Goal: Task Accomplishment & Management: Use online tool/utility

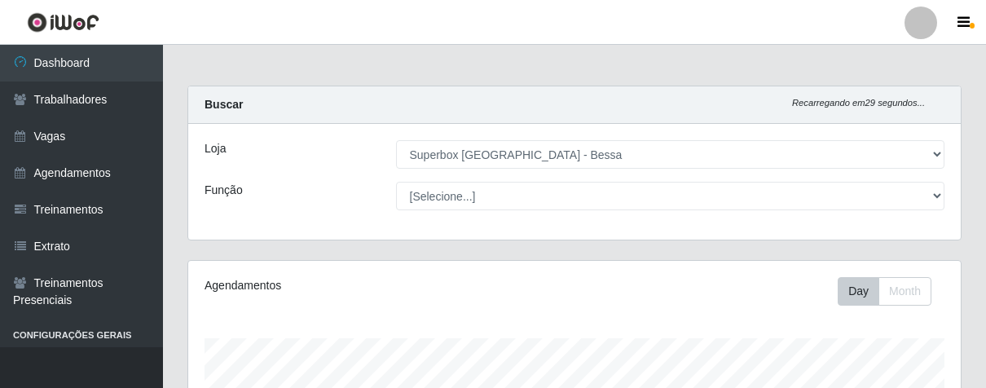
select select "206"
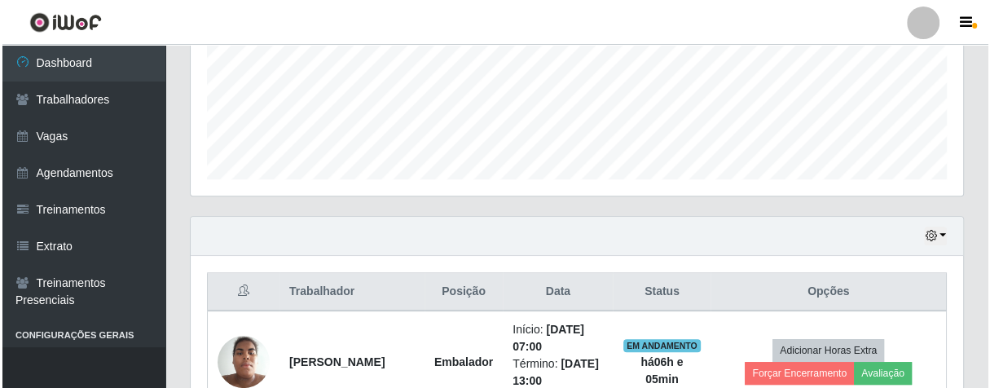
scroll to position [337, 771]
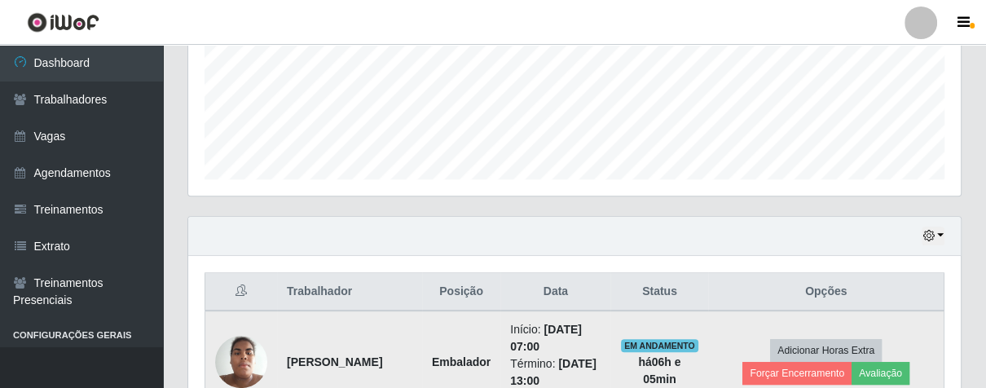
click at [823, 336] on td "Adicionar Horas Extra Forçar Encerramento Avaliação" at bounding box center [825, 361] width 235 height 103
click at [893, 368] on button "Avaliação" at bounding box center [880, 373] width 58 height 23
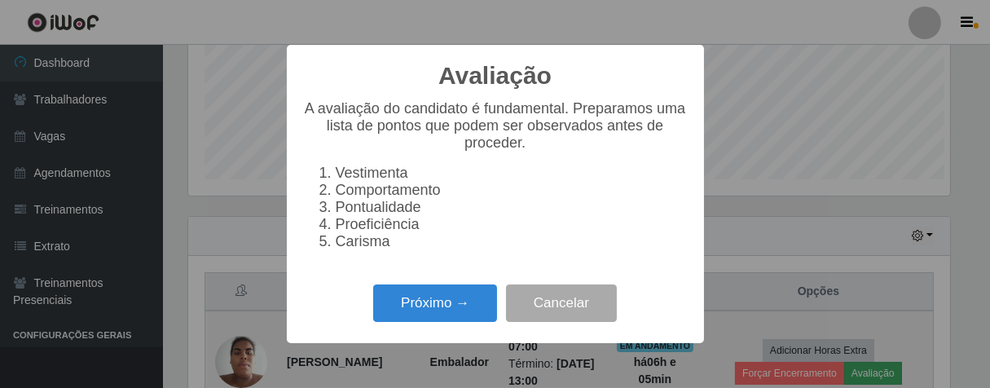
scroll to position [337, 762]
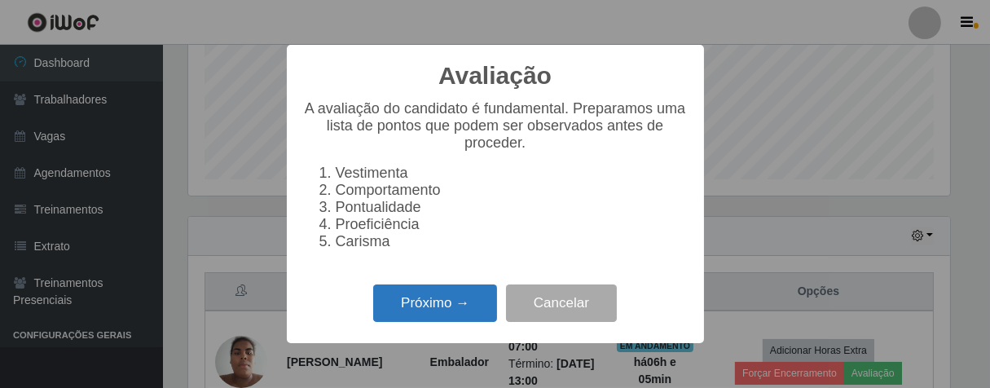
click at [409, 317] on button "Próximo →" at bounding box center [435, 303] width 124 height 38
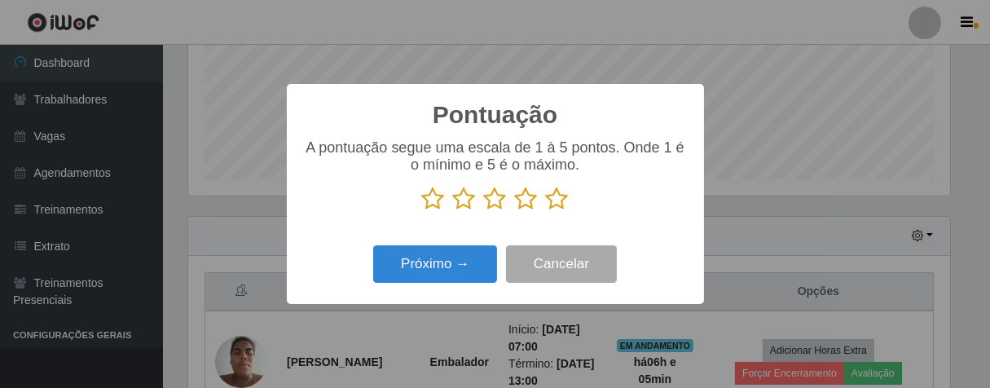
scroll to position [814141, 813717]
click at [560, 207] on icon at bounding box center [557, 199] width 23 height 24
click at [546, 211] on input "radio" at bounding box center [546, 211] width 0 height 0
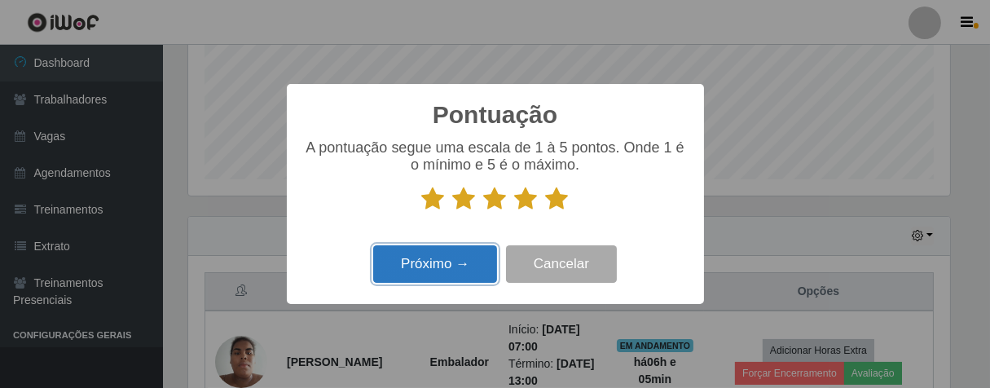
click at [424, 257] on button "Próximo →" at bounding box center [435, 264] width 124 height 38
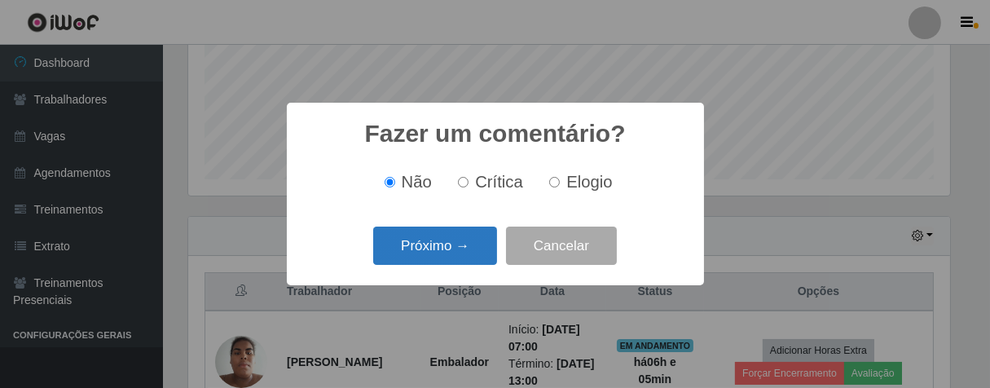
click at [457, 256] on button "Próximo →" at bounding box center [435, 245] width 124 height 38
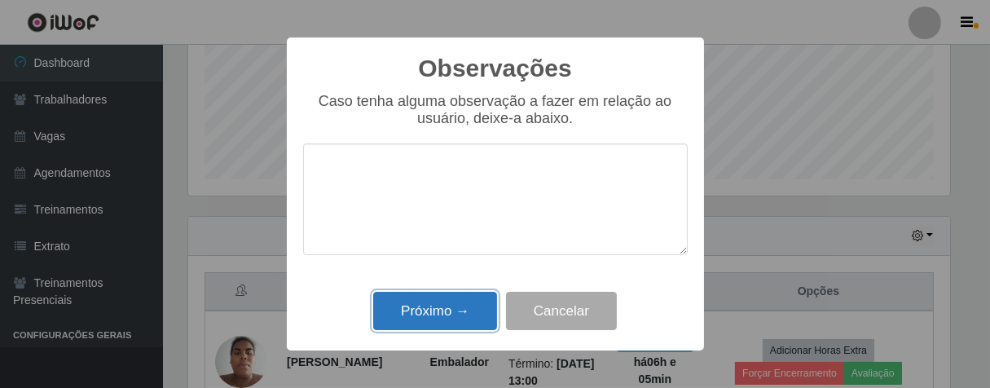
click at [482, 311] on button "Próximo →" at bounding box center [435, 311] width 124 height 38
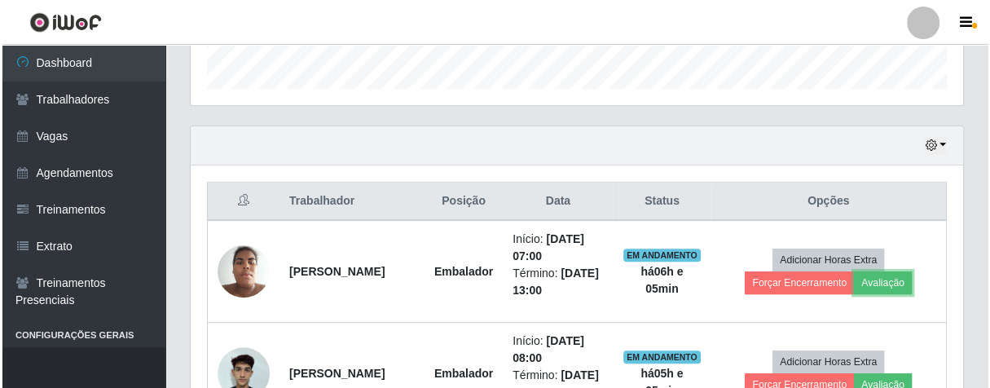
scroll to position [584, 0]
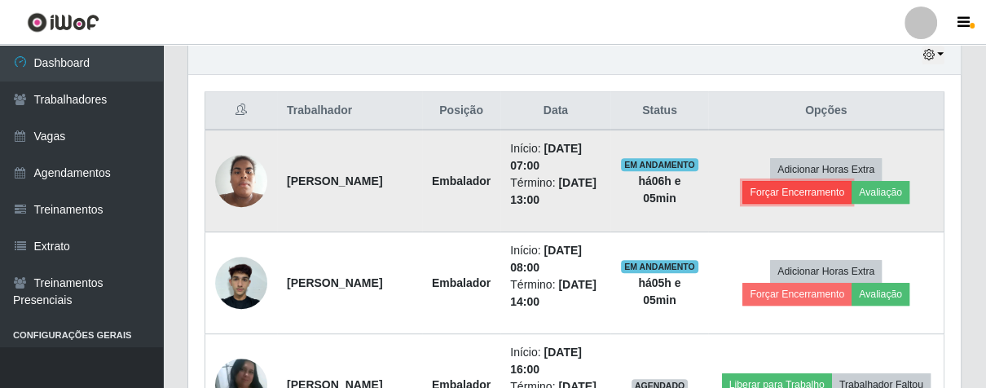
click at [786, 195] on button "Forçar Encerramento" at bounding box center [796, 192] width 109 height 23
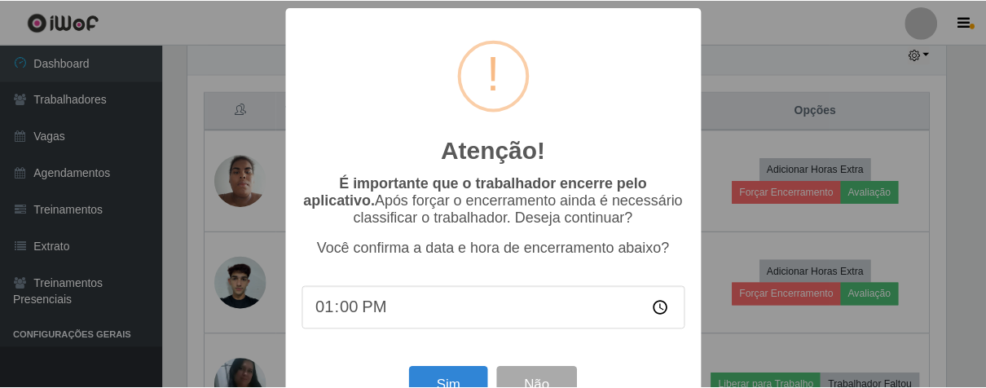
scroll to position [56, 0]
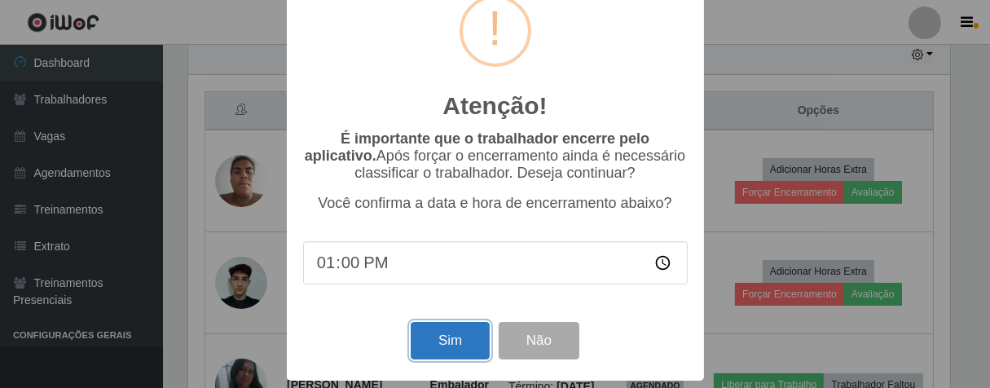
click at [455, 345] on button "Sim" at bounding box center [449, 341] width 79 height 38
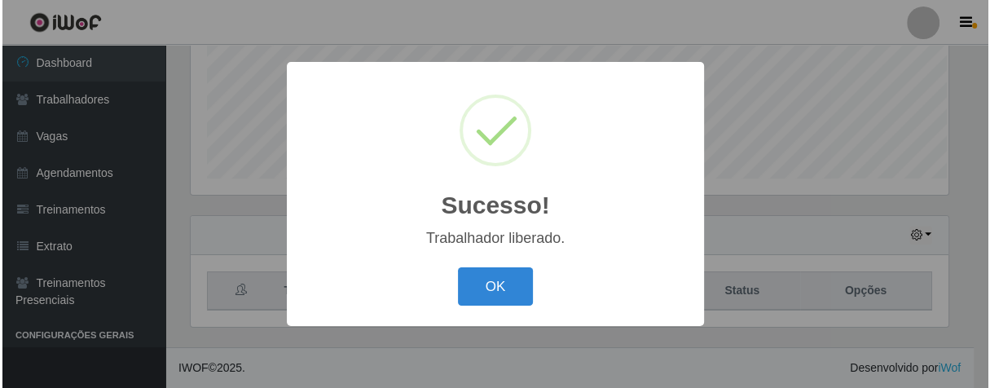
scroll to position [337, 762]
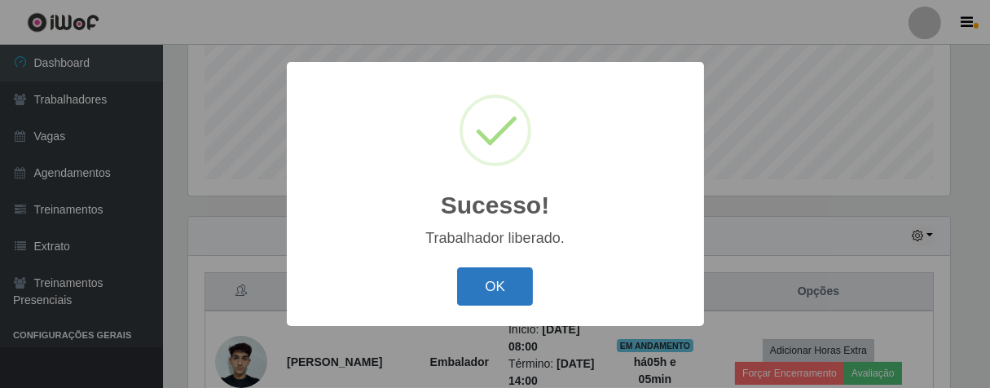
click at [516, 285] on button "OK" at bounding box center [495, 286] width 76 height 38
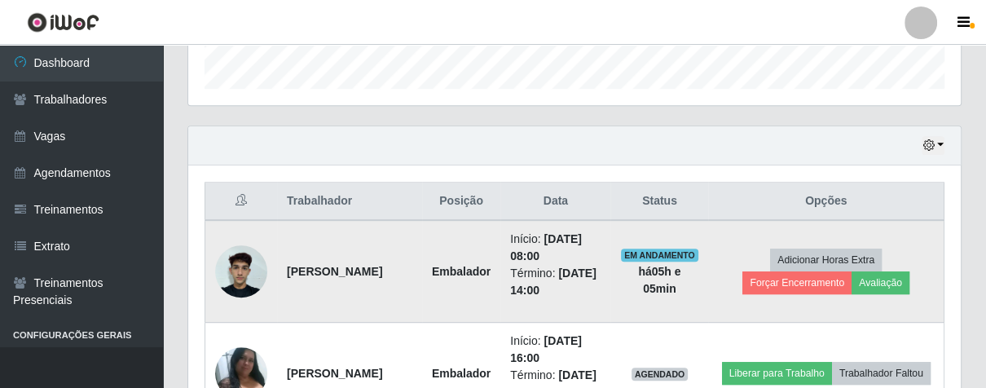
scroll to position [337, 771]
